Goal: Task Accomplishment & Management: Manage account settings

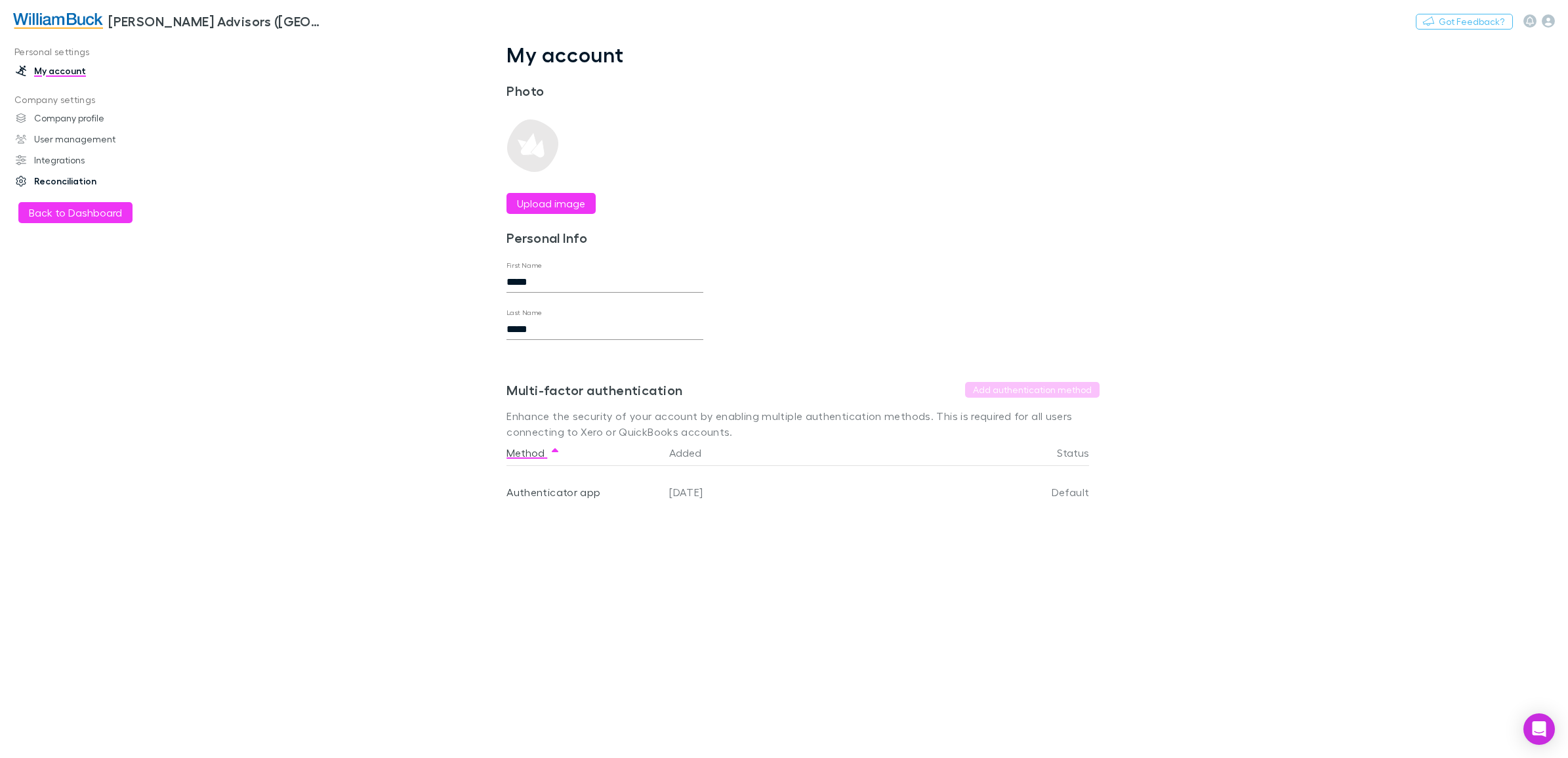
click at [62, 179] on link "Reconciliation" at bounding box center [94, 181] width 182 height 21
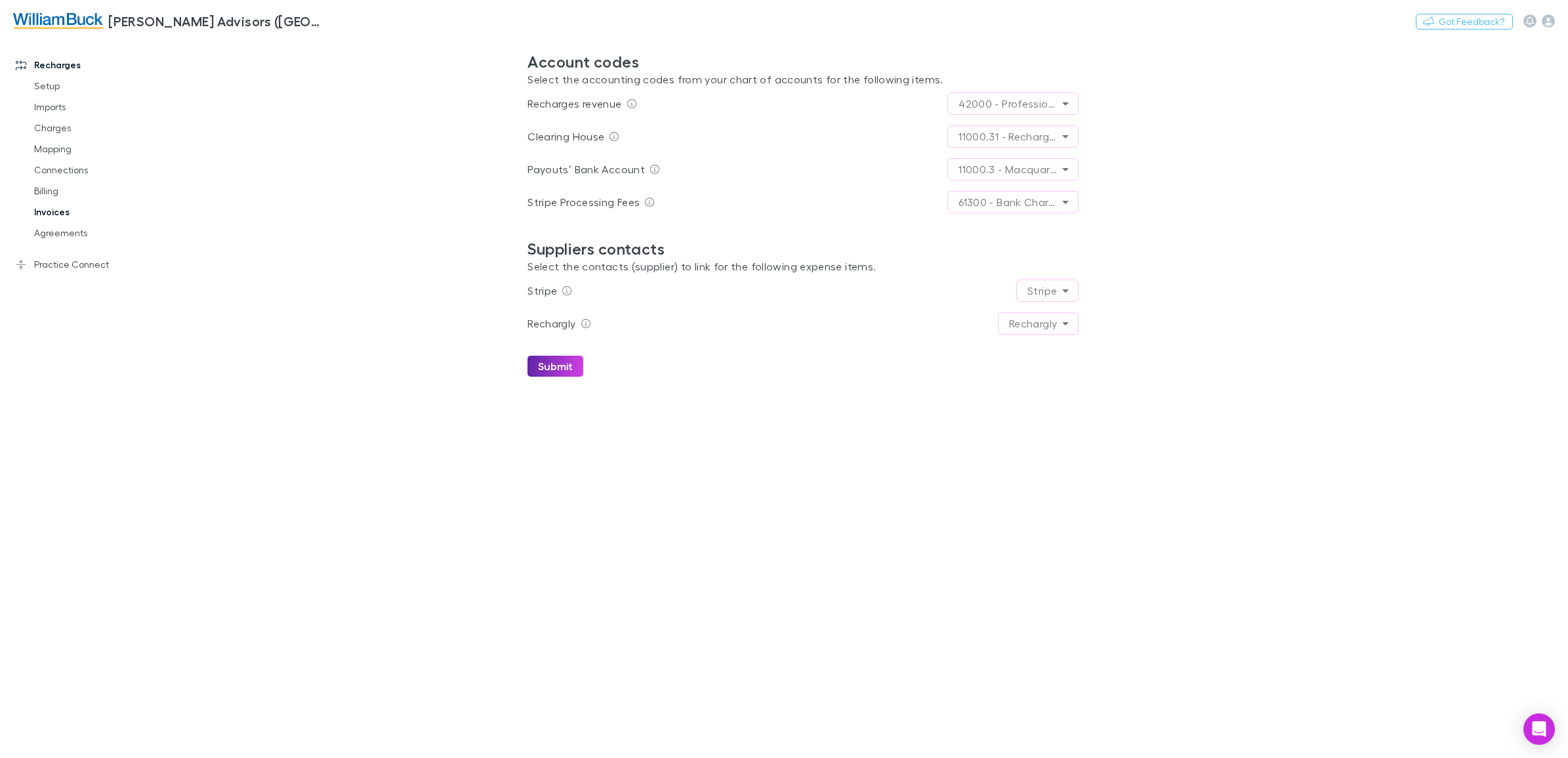
click at [48, 210] on link "Invoices" at bounding box center [103, 212] width 164 height 21
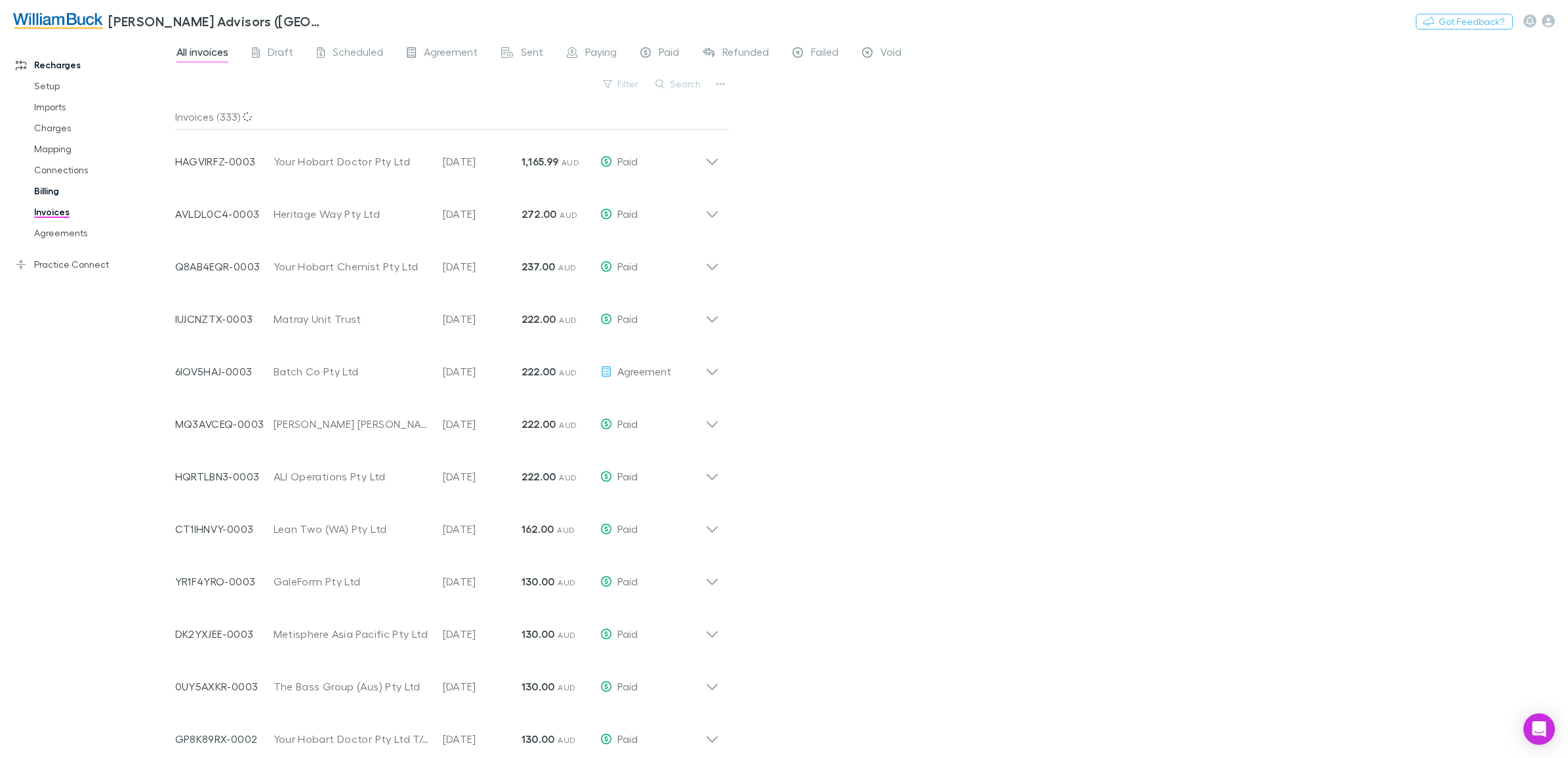
click at [50, 193] on link "Billing" at bounding box center [103, 191] width 164 height 21
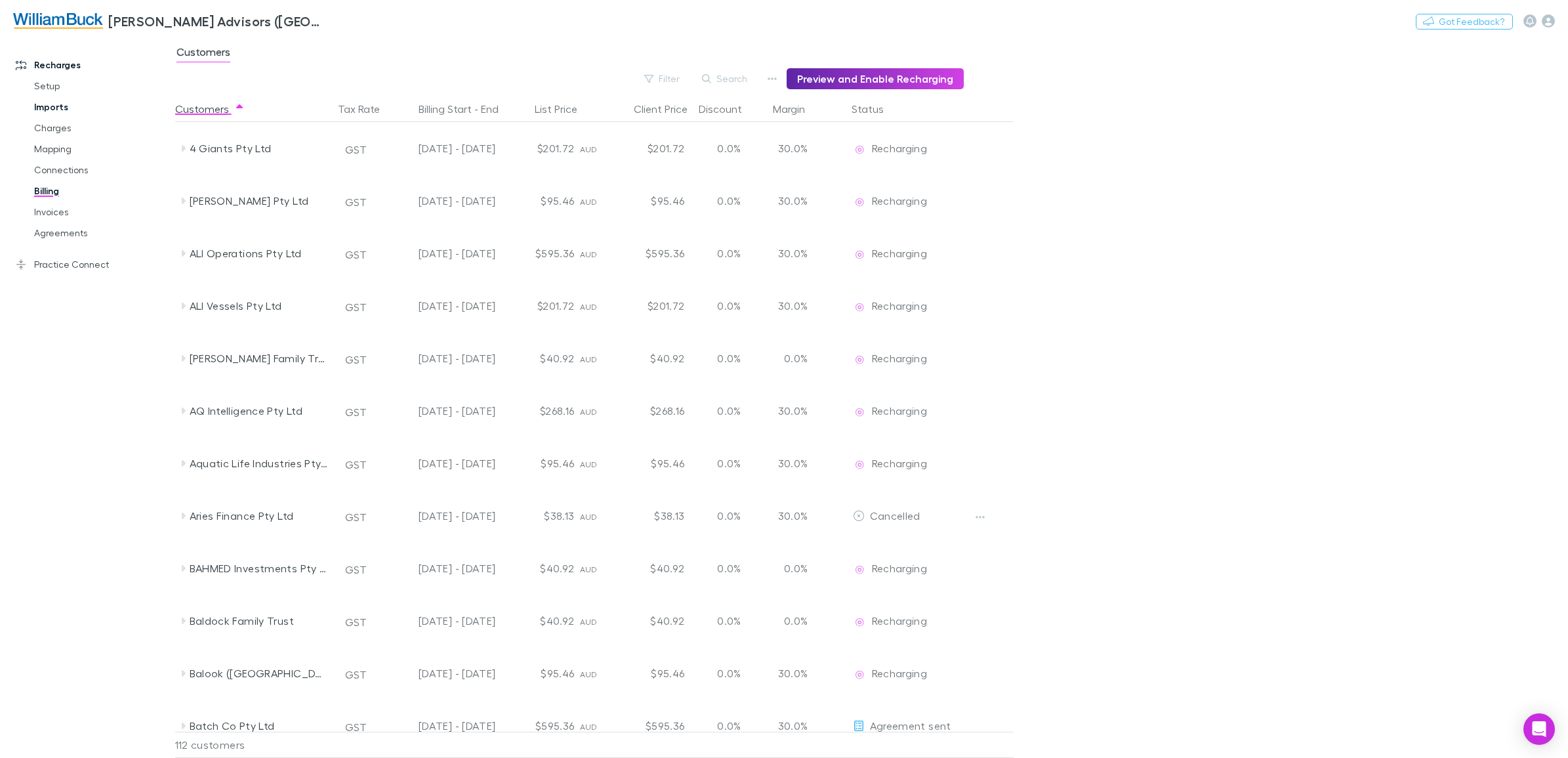
click at [43, 102] on link "Imports" at bounding box center [103, 107] width 164 height 21
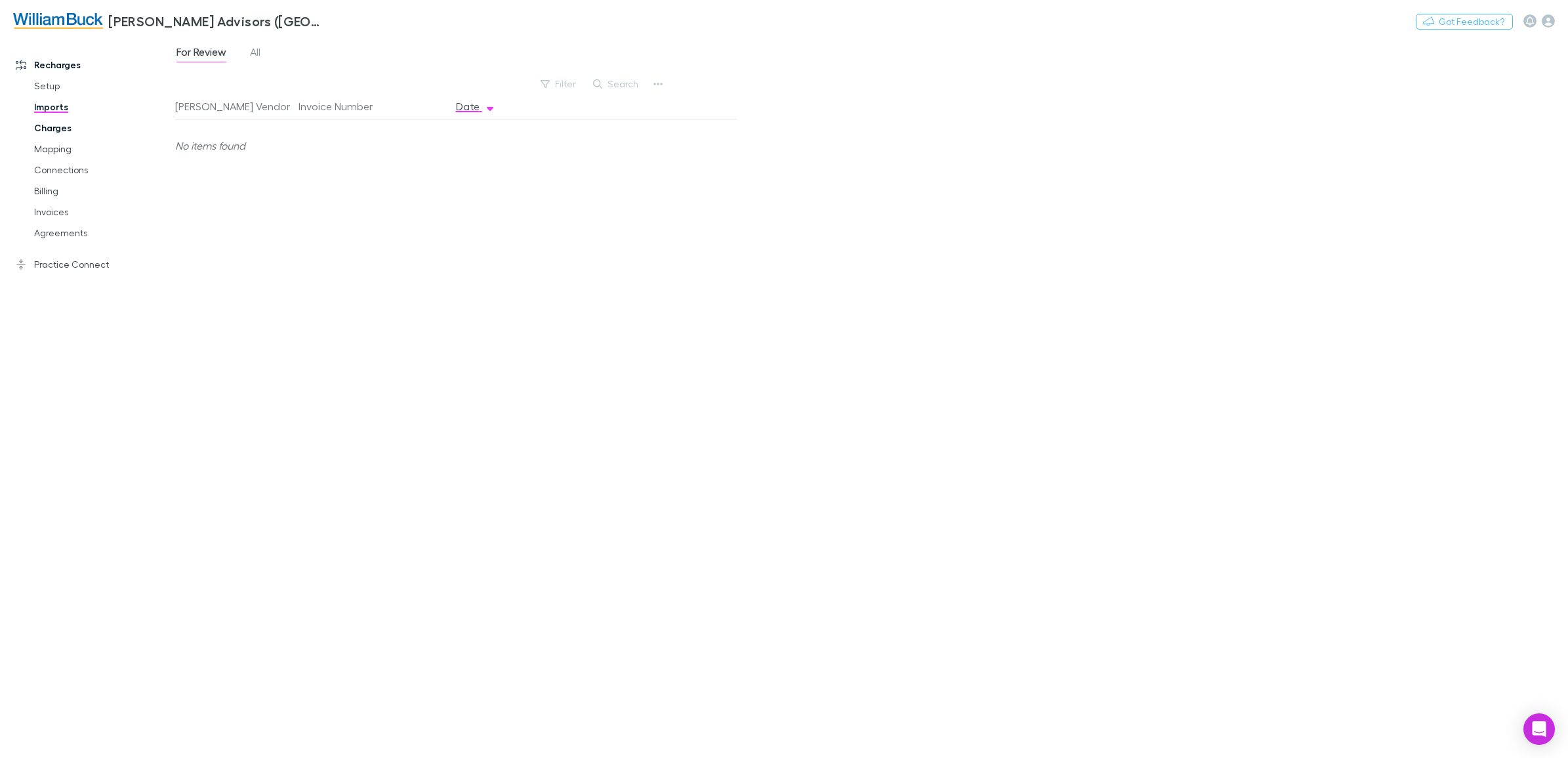
click at [47, 125] on link "Charges" at bounding box center [103, 128] width 164 height 21
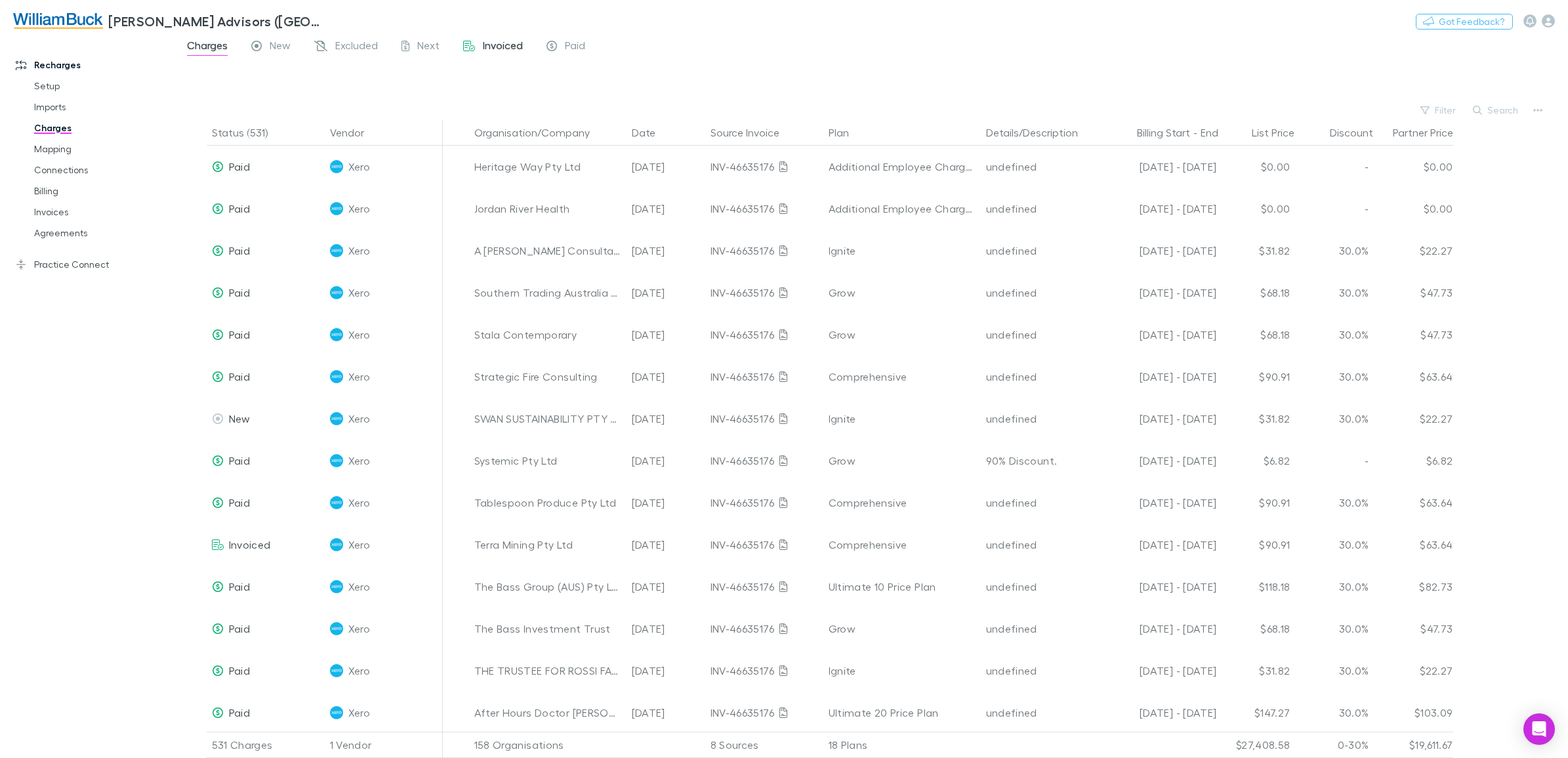
click at [488, 47] on span "Invoiced" at bounding box center [502, 47] width 40 height 17
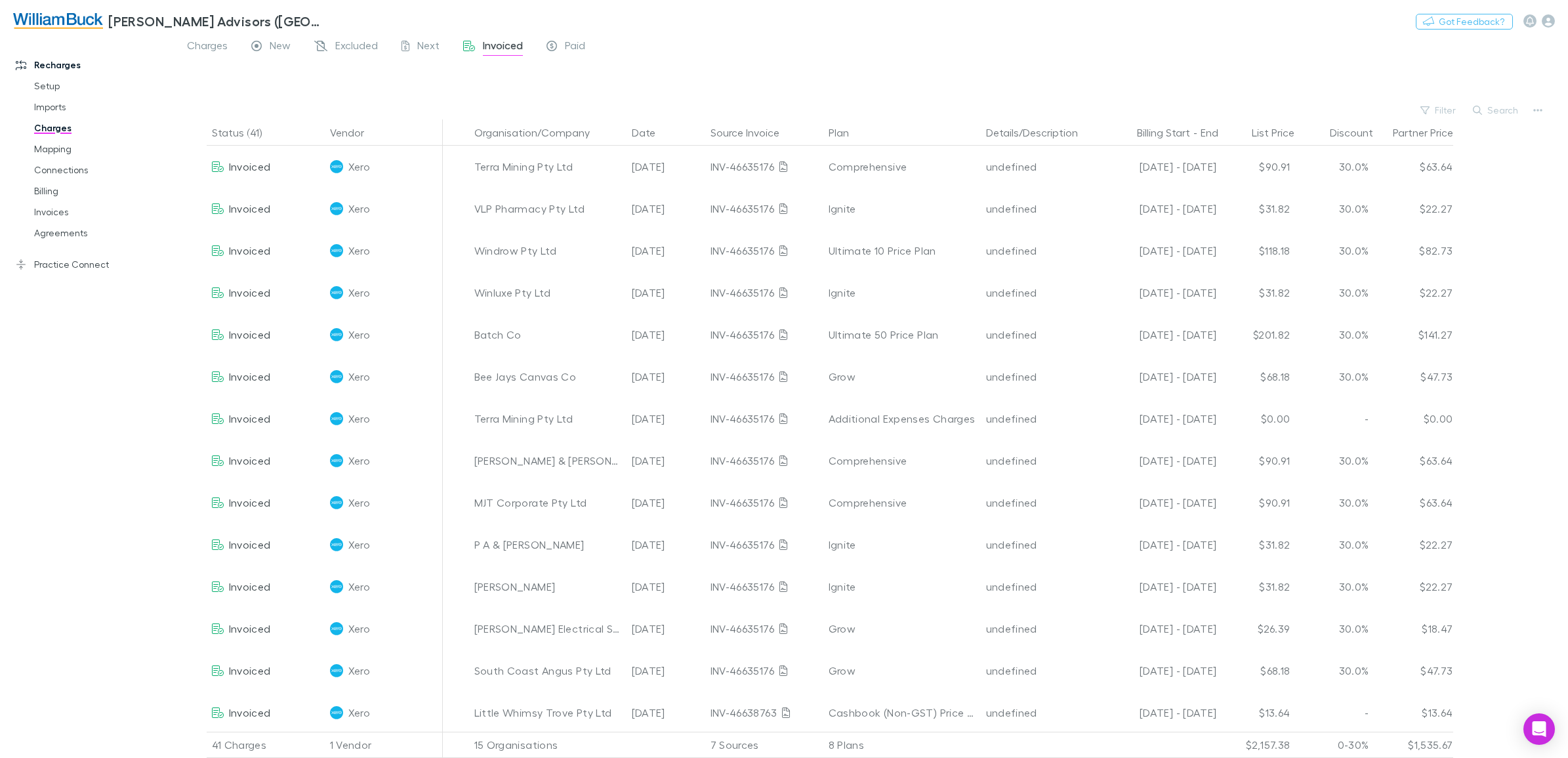
click at [97, 20] on img at bounding box center [58, 21] width 90 height 16
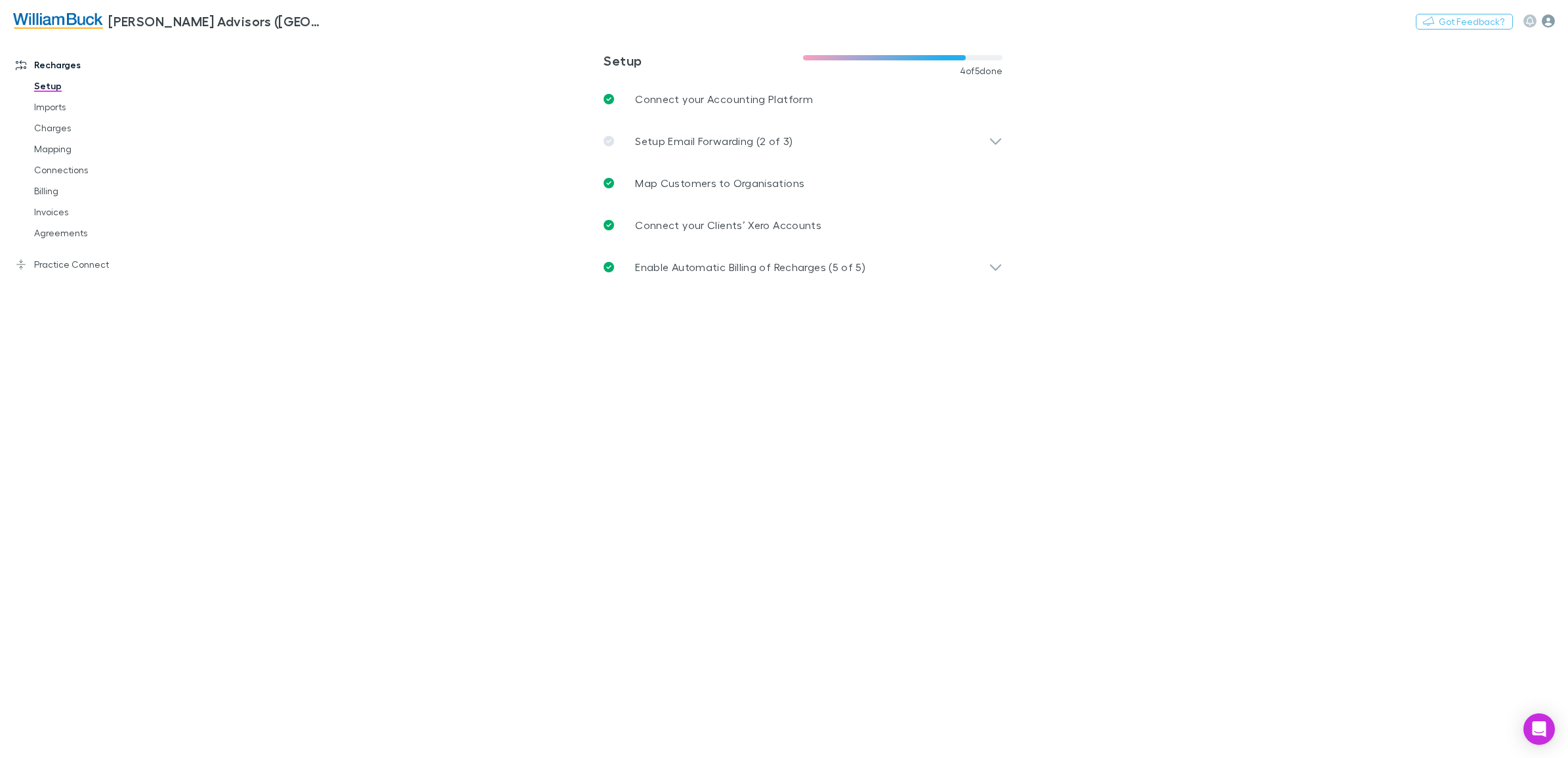
click at [1549, 23] on icon "button" at bounding box center [1548, 20] width 13 height 13
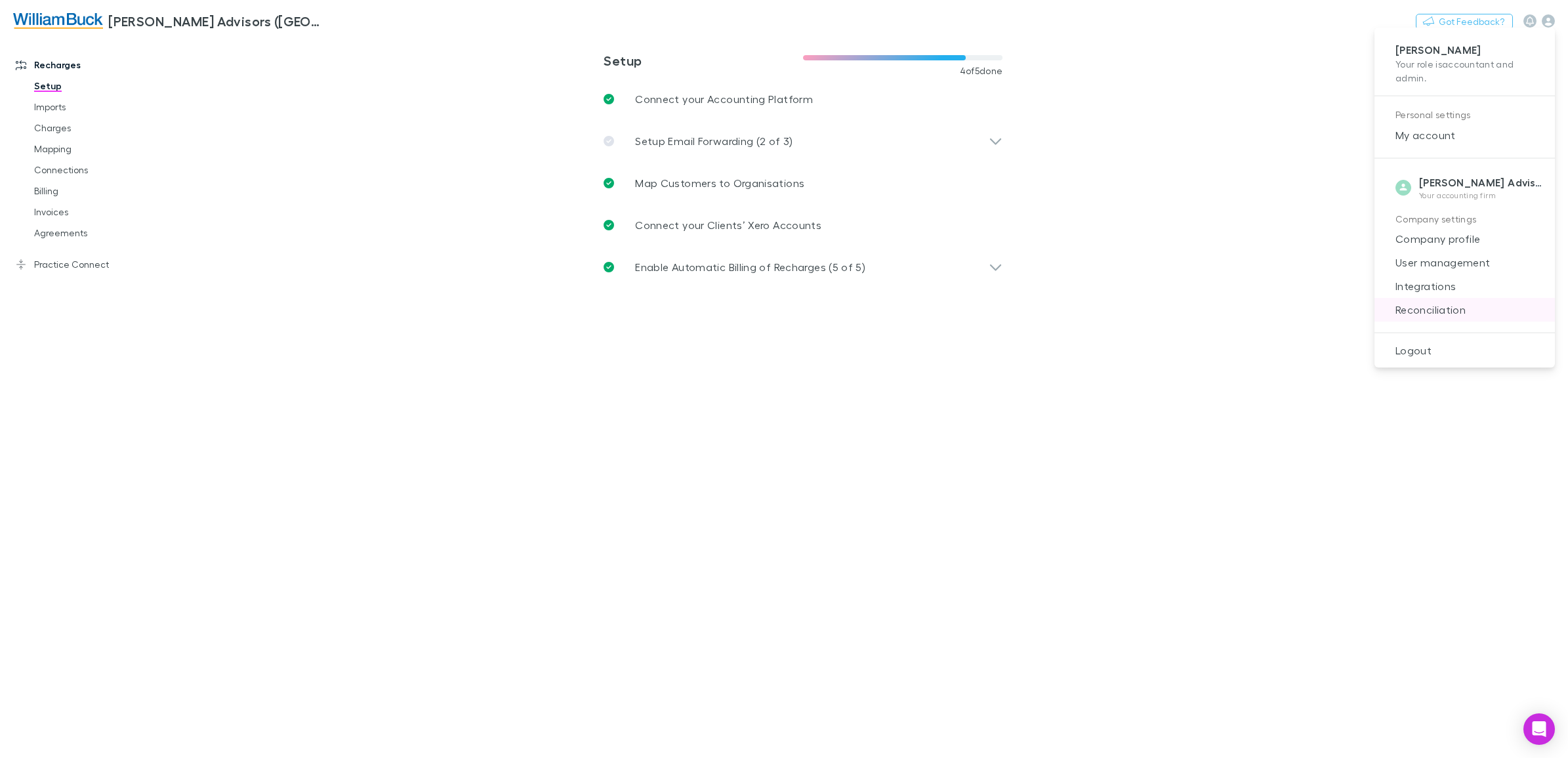
click at [1435, 315] on span "Reconciliation" at bounding box center [1464, 310] width 159 height 16
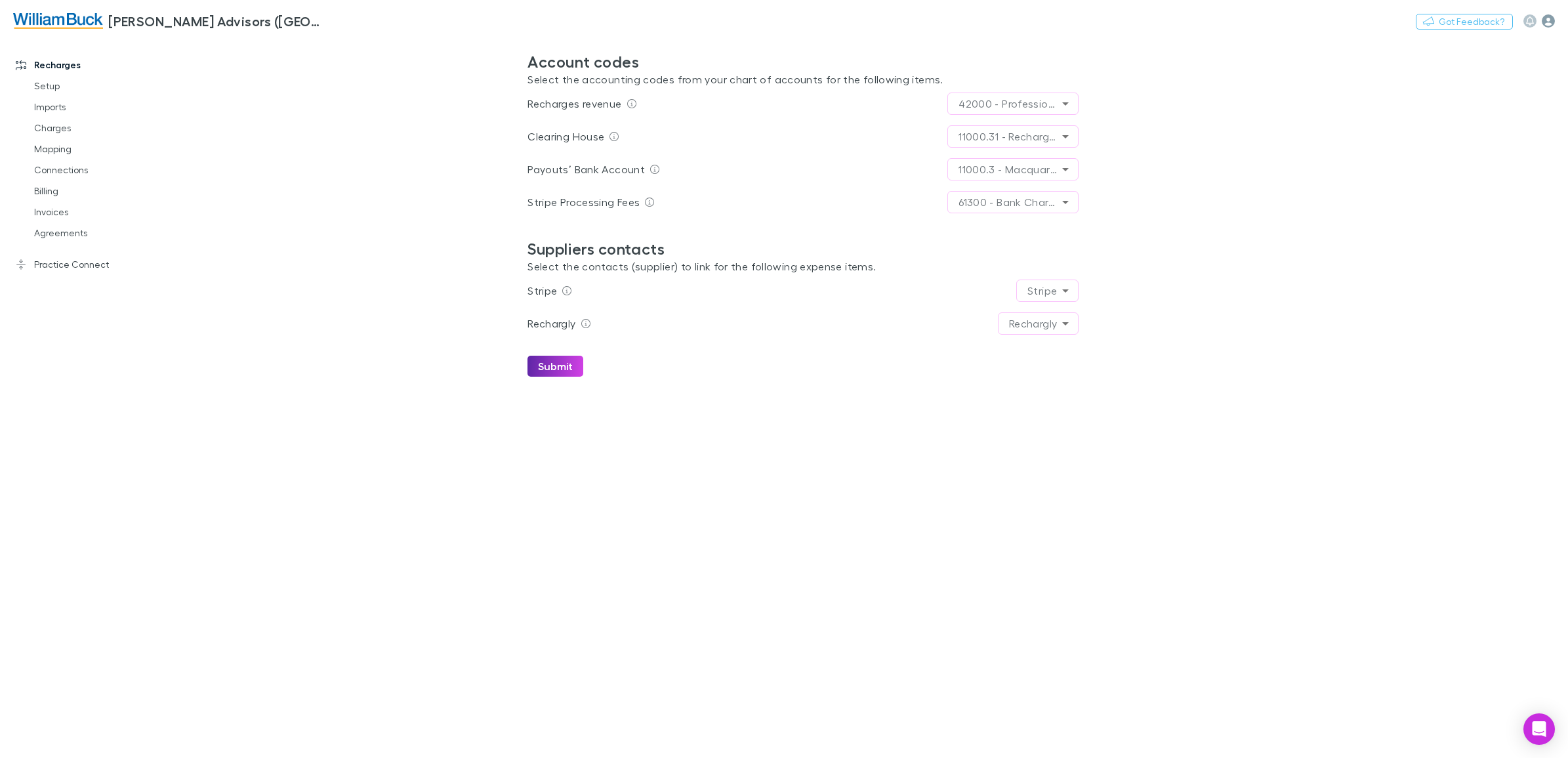
click at [1545, 23] on icon "button" at bounding box center [1548, 20] width 13 height 13
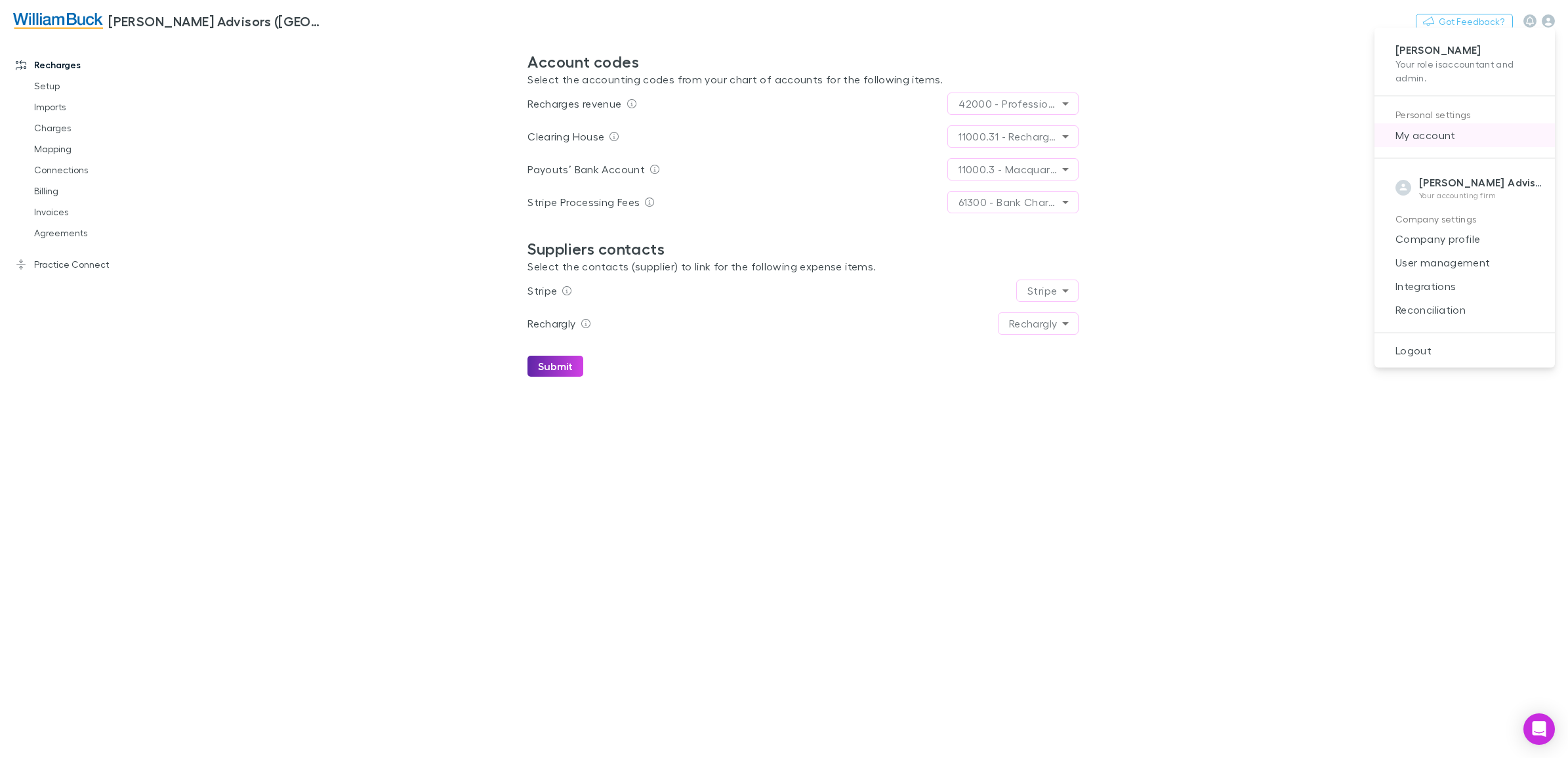
click at [1423, 136] on span "My account" at bounding box center [1464, 135] width 159 height 16
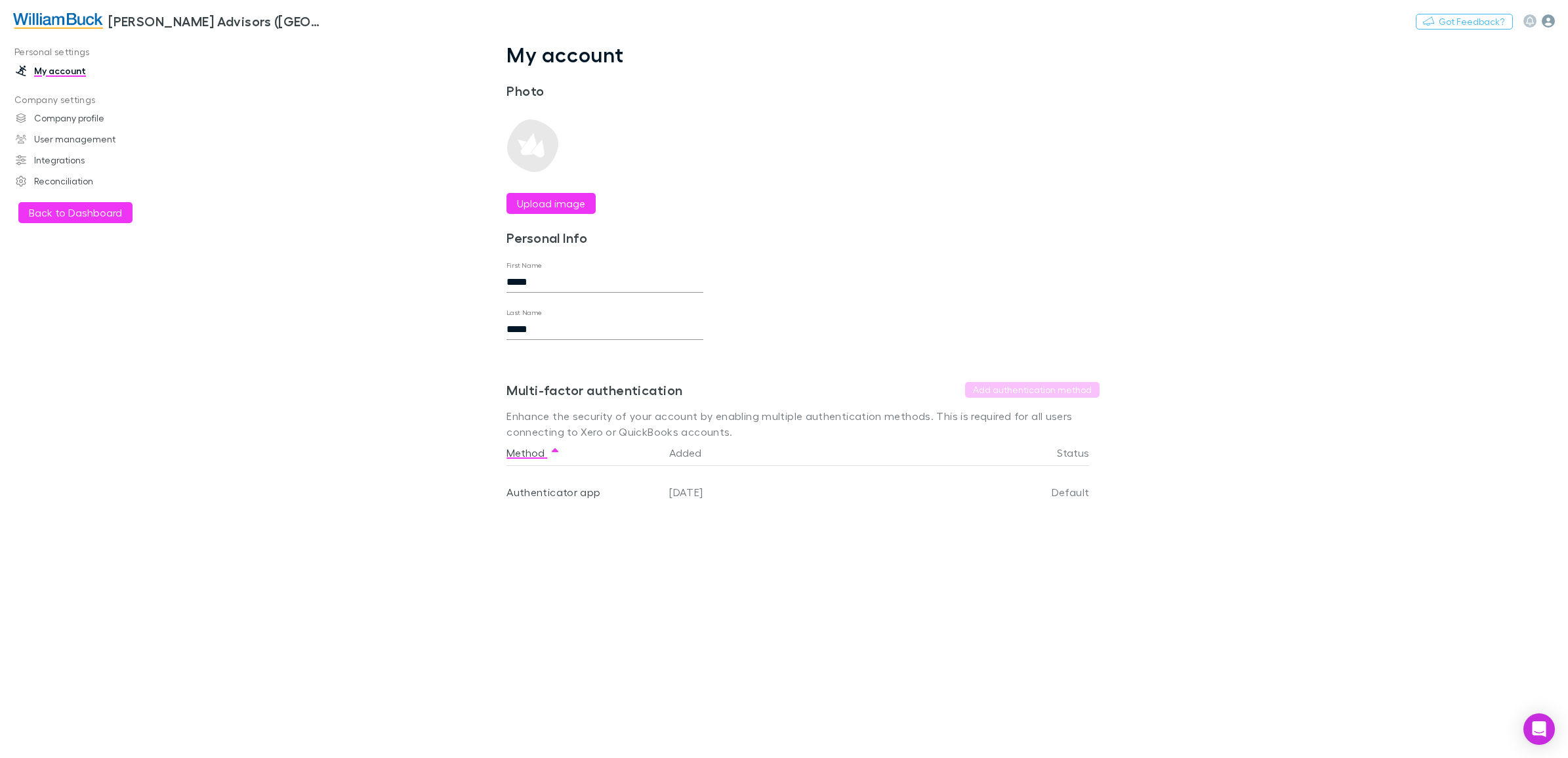
click at [1545, 23] on icon "button" at bounding box center [1548, 20] width 13 height 13
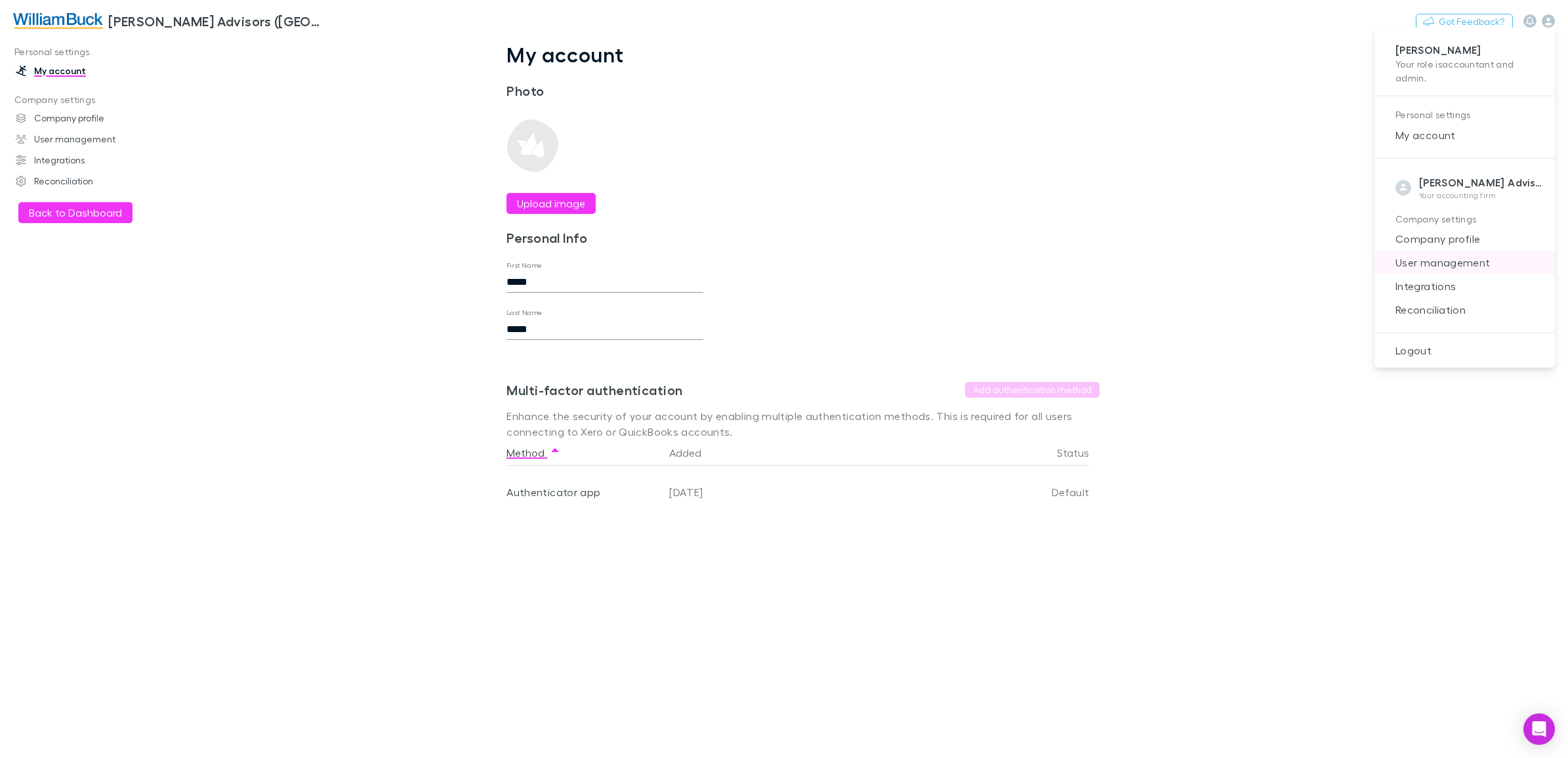
click at [1439, 267] on span "User management" at bounding box center [1464, 263] width 159 height 16
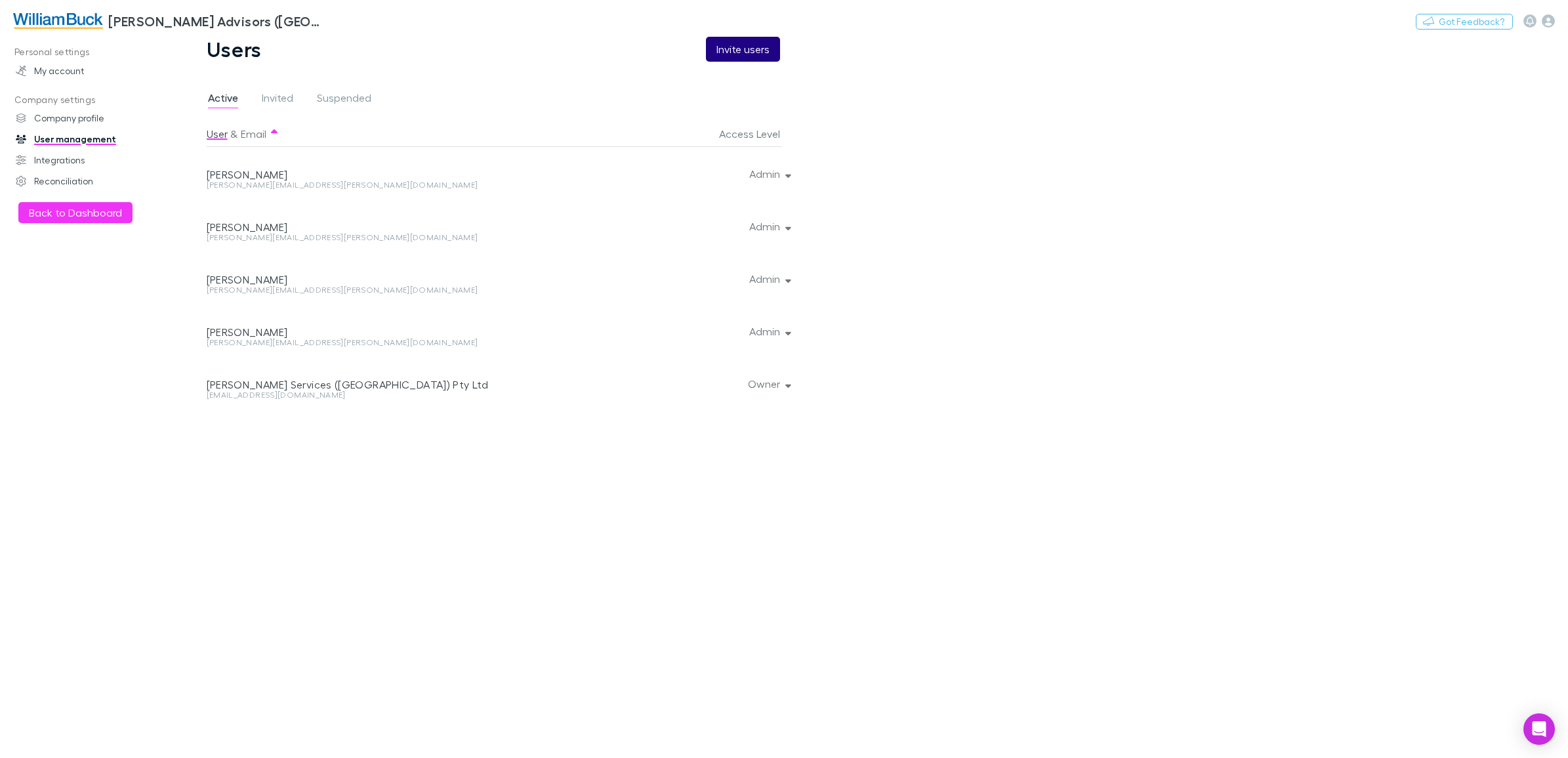
click at [751, 44] on button "Invite users" at bounding box center [742, 49] width 74 height 25
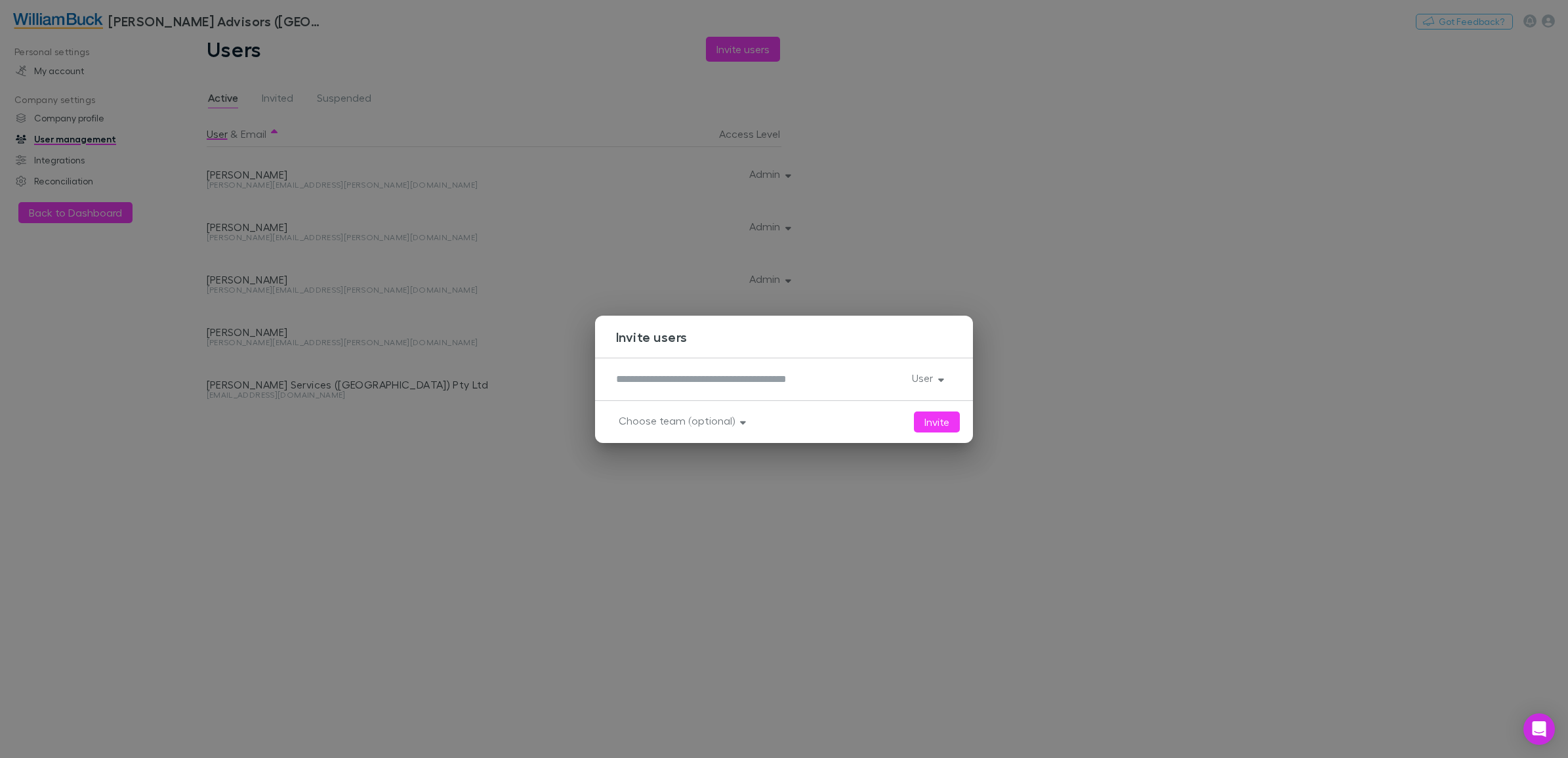
click at [727, 375] on textarea at bounding box center [759, 378] width 285 height 15
type textarea "**********"
click at [936, 379] on button "User" at bounding box center [927, 378] width 51 height 18
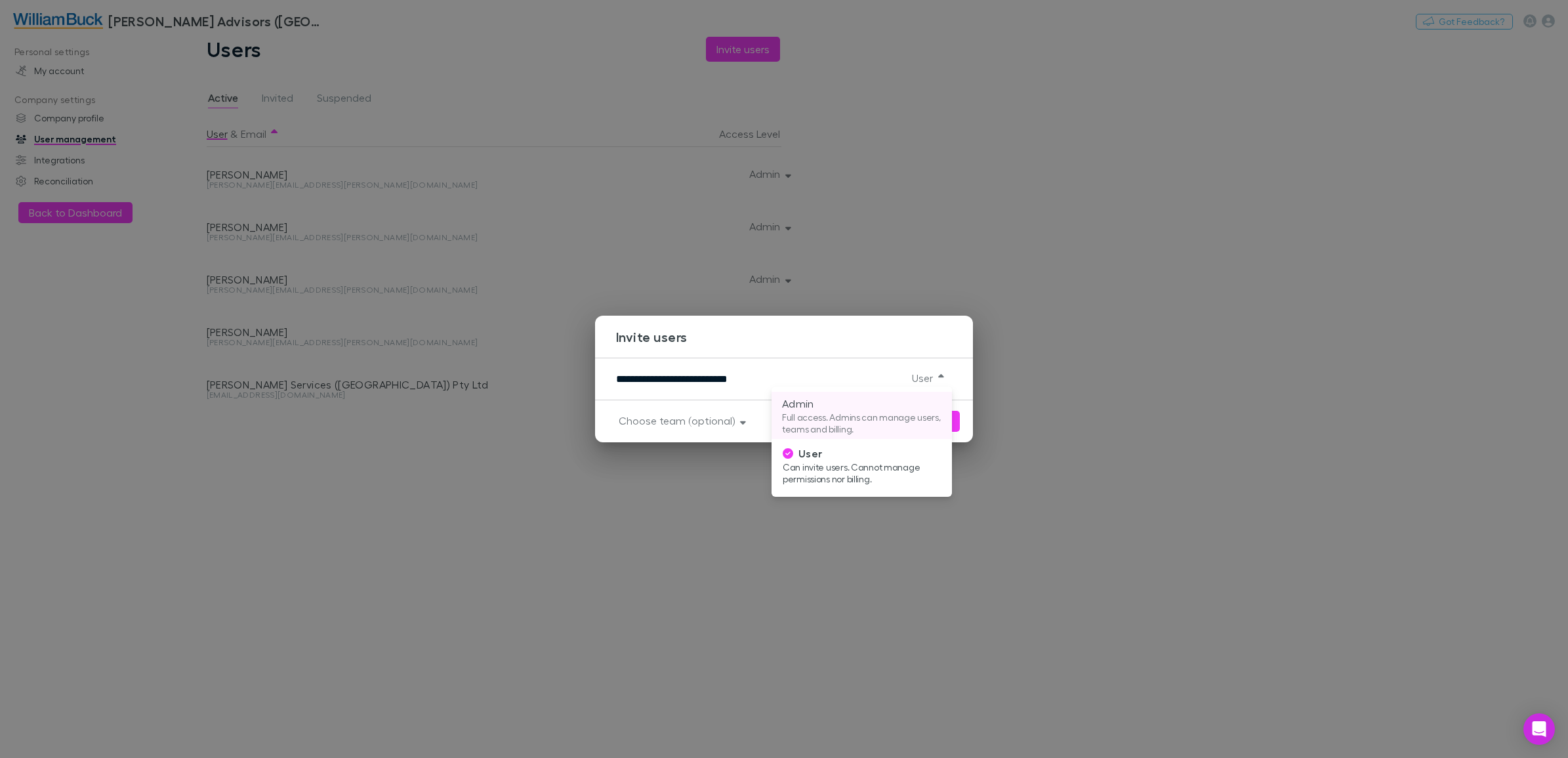
click at [850, 421] on p "Full access. Admins can manage users, teams and billing." at bounding box center [862, 423] width 159 height 23
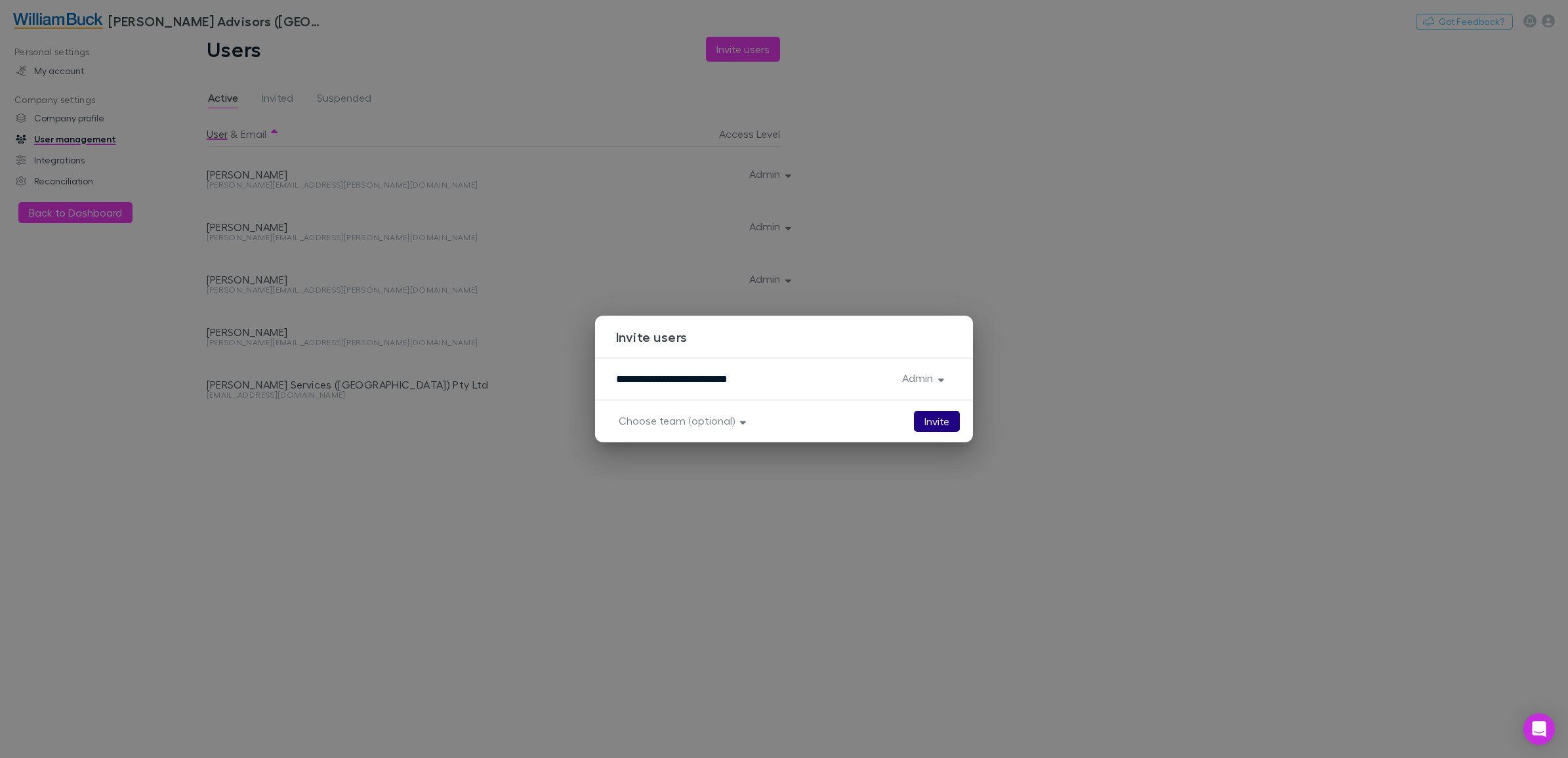
click at [928, 419] on button "Invite" at bounding box center [936, 421] width 46 height 21
click at [1018, 172] on div "**********" at bounding box center [784, 379] width 1568 height 758
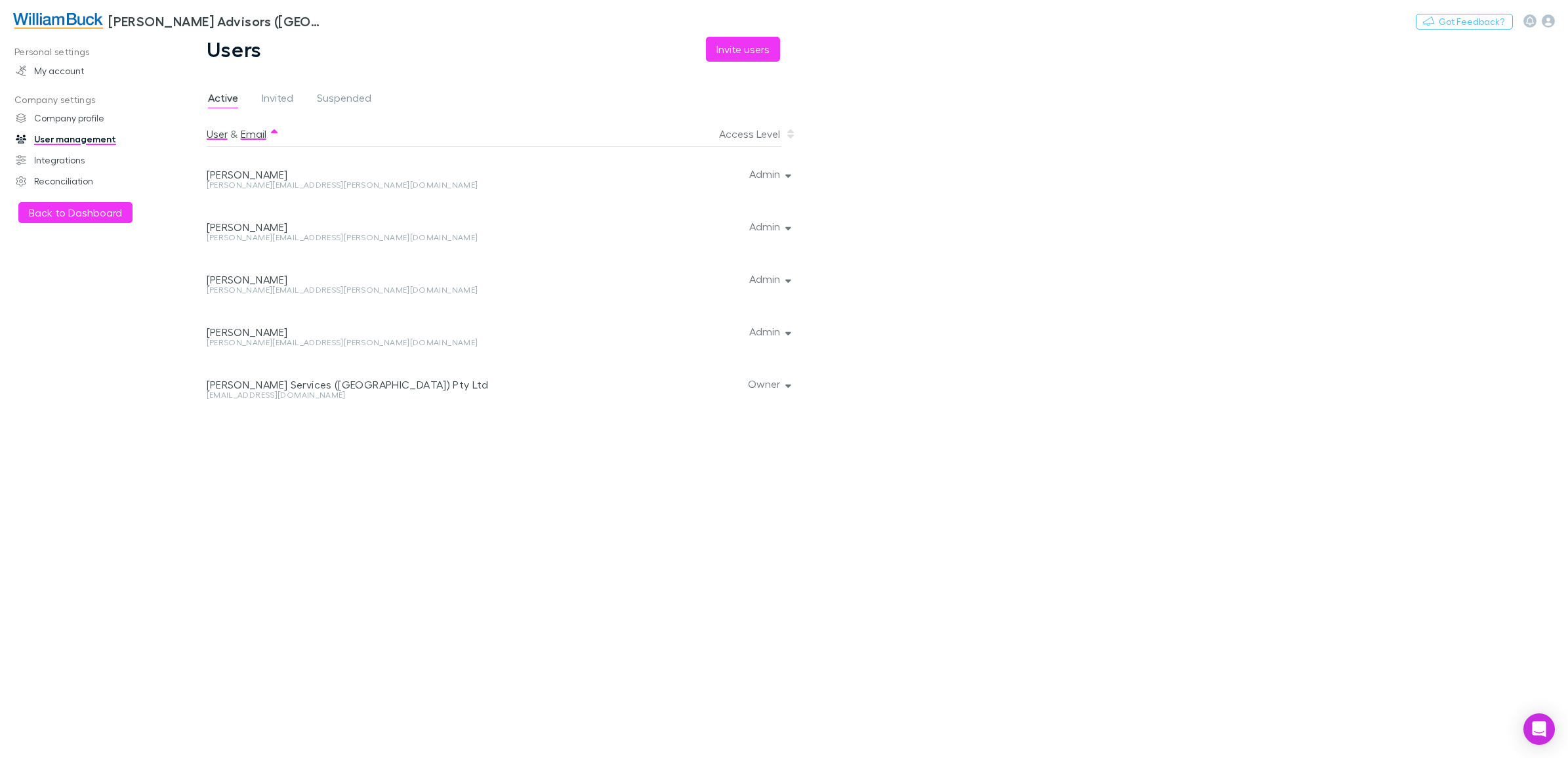
click at [256, 133] on button "Email" at bounding box center [253, 133] width 25 height 26
click at [265, 100] on span "Invited" at bounding box center [277, 100] width 32 height 17
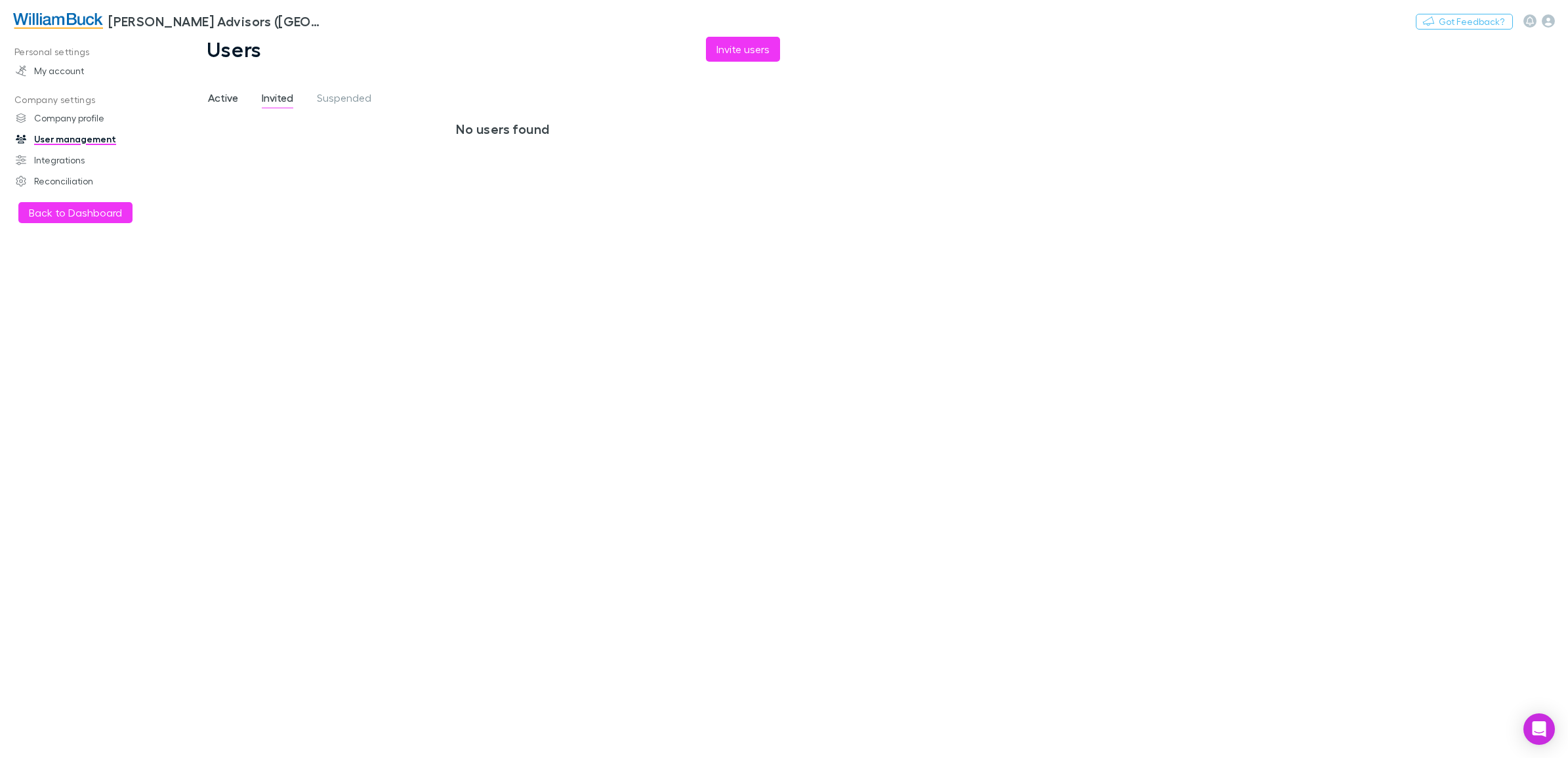
click at [224, 103] on span "Active" at bounding box center [223, 100] width 30 height 17
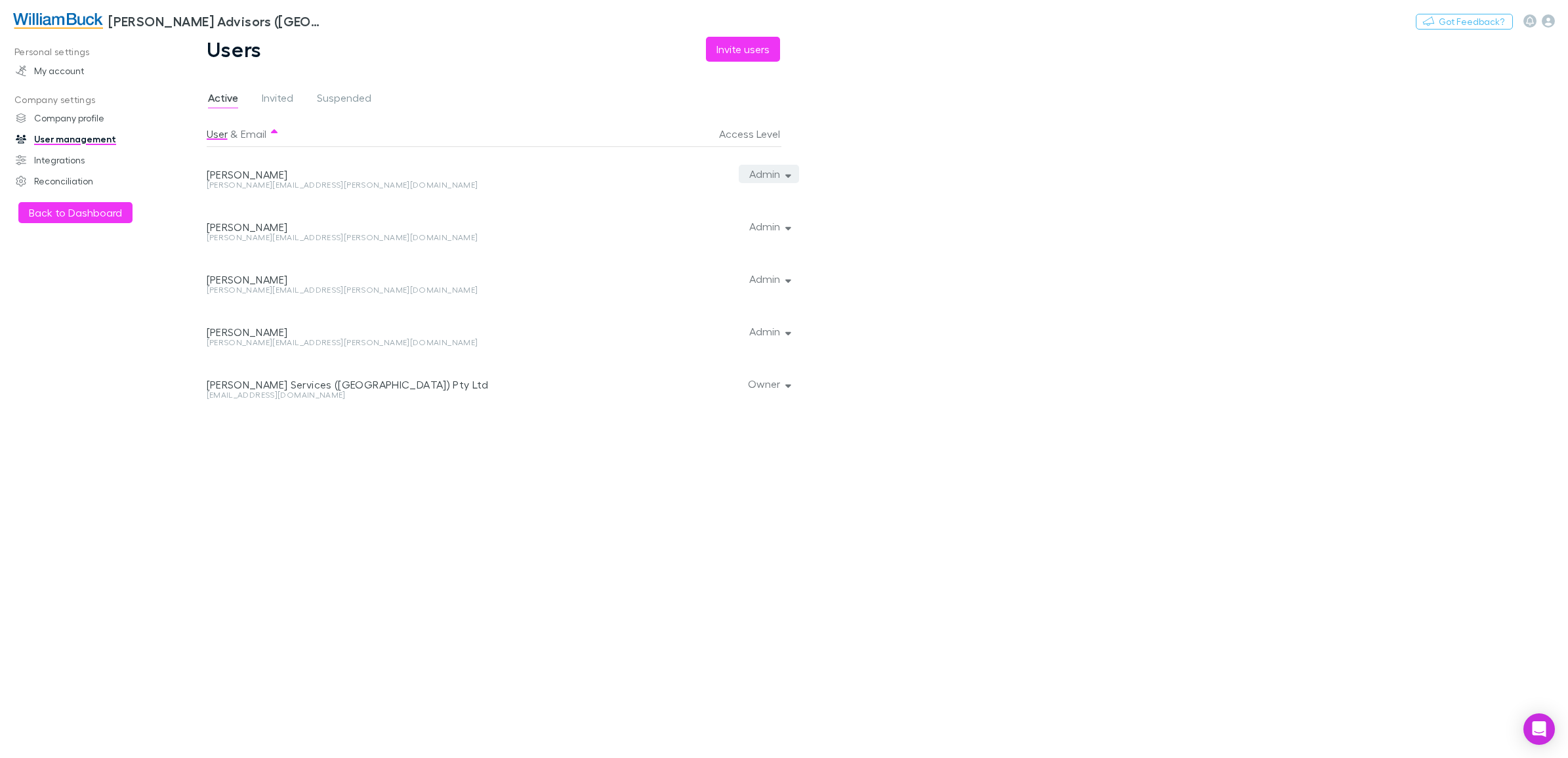
click at [776, 174] on button "Admin" at bounding box center [769, 174] width 61 height 18
click at [776, 174] on div at bounding box center [784, 379] width 1568 height 758
